Goal: Task Accomplishment & Management: Use online tool/utility

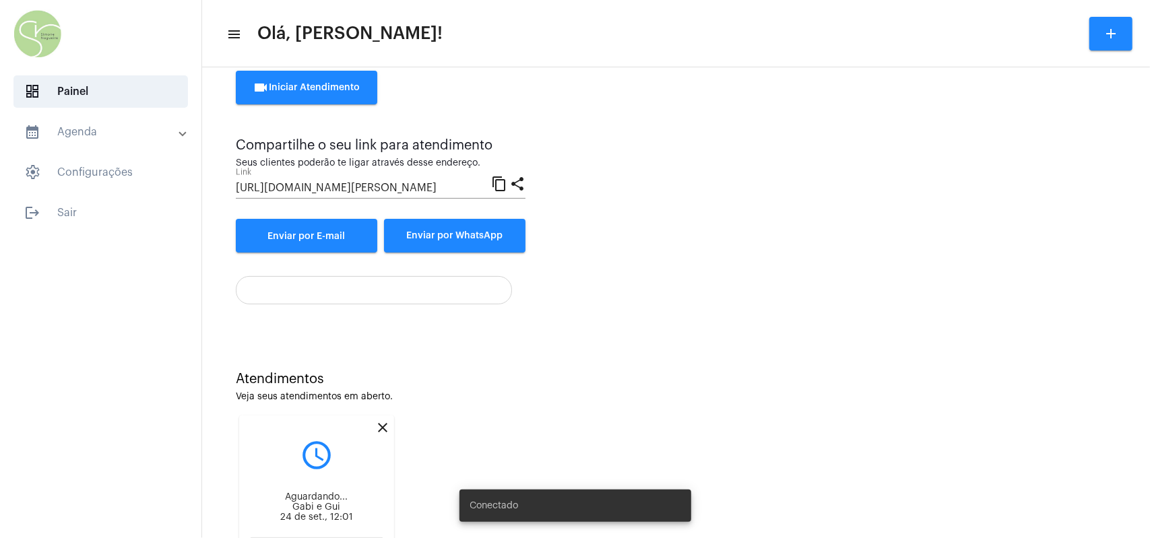
scroll to position [135, 0]
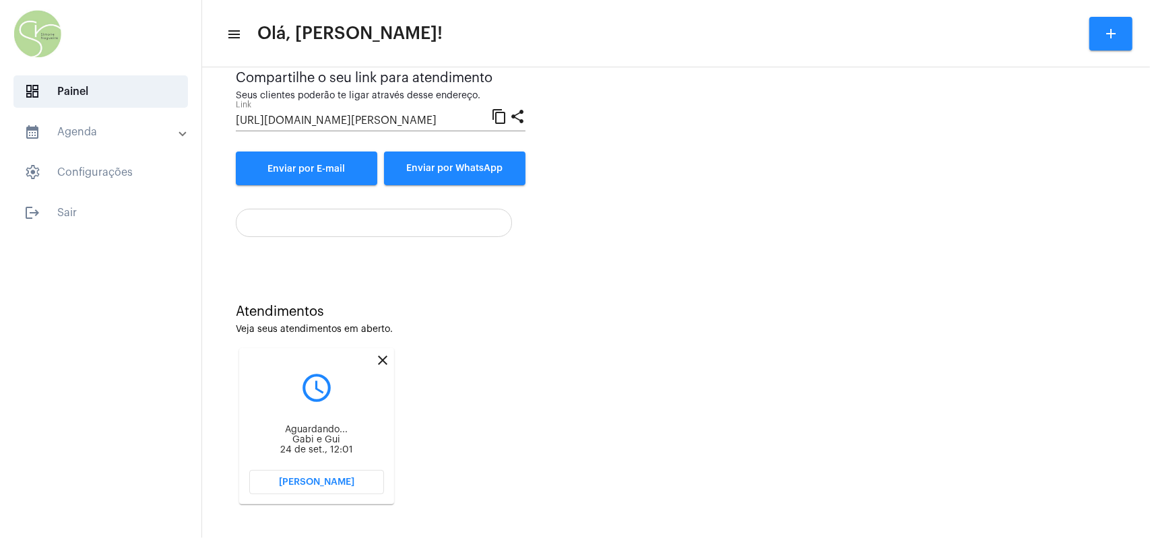
click at [318, 241] on button "[PERSON_NAME]" at bounding box center [316, 482] width 135 height 24
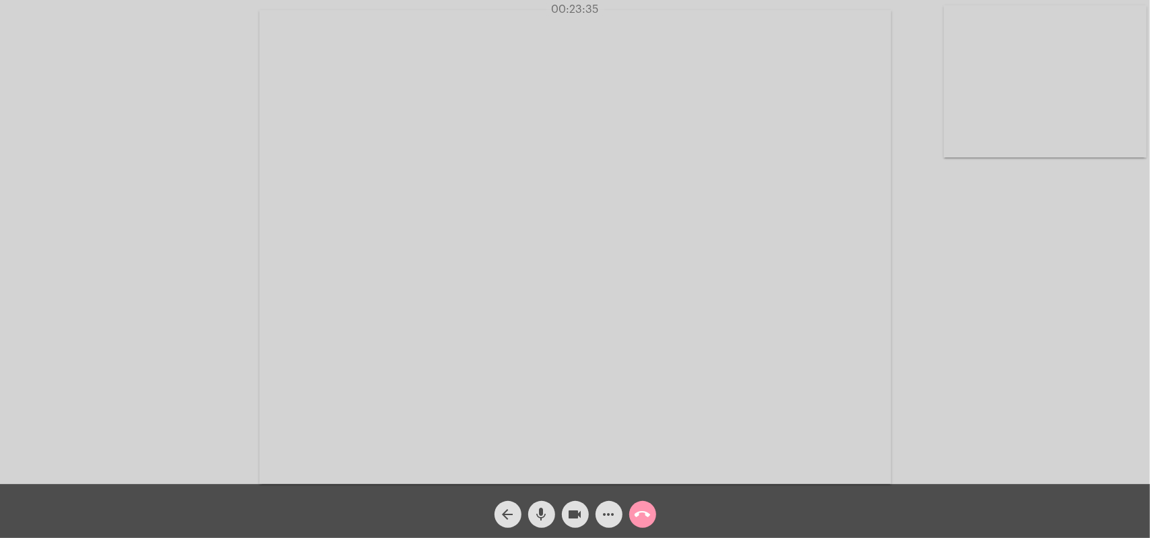
click at [459, 241] on mat-icon "call_end" at bounding box center [643, 515] width 16 height 16
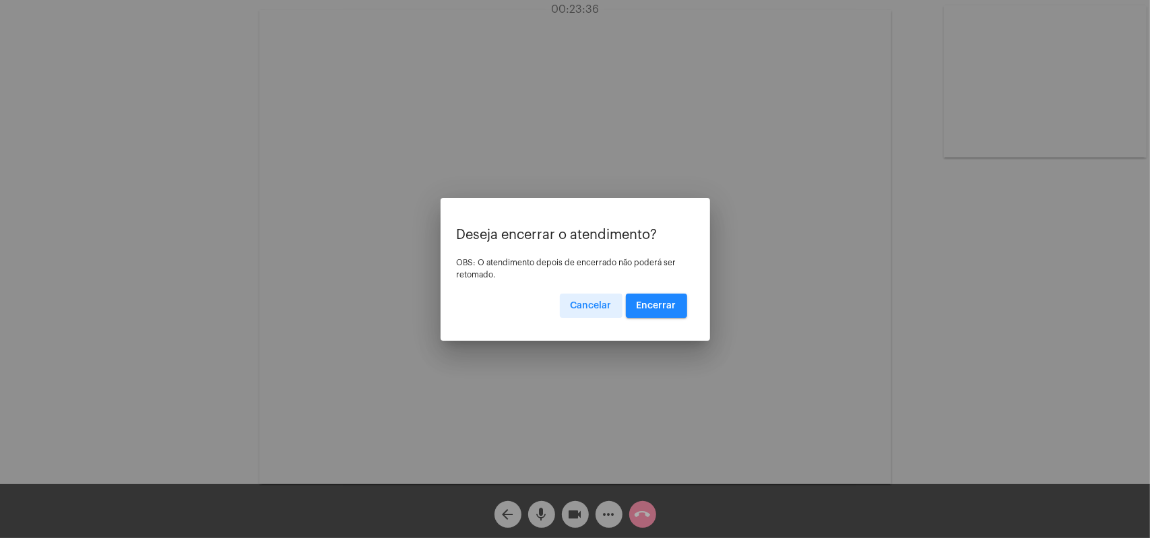
click at [459, 241] on span "Encerrar" at bounding box center [657, 305] width 40 height 9
